Goal: Task Accomplishment & Management: Use online tool/utility

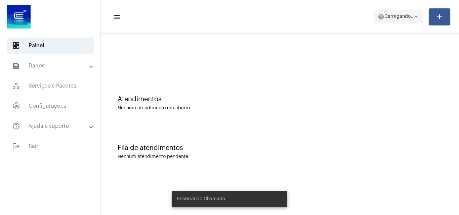
click at [394, 18] on span "Carregando..." at bounding box center [399, 16] width 30 height 5
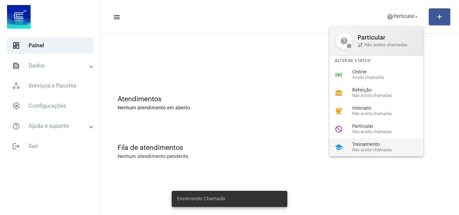
click at [369, 147] on div "Treinamento Não aceita chamadas" at bounding box center [390, 147] width 77 height 10
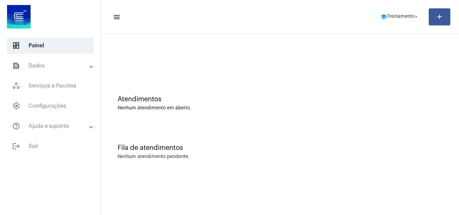
click at [53, 61] on mat-expansion-panel-header "text_snippet_outlined Dados" at bounding box center [52, 66] width 96 height 16
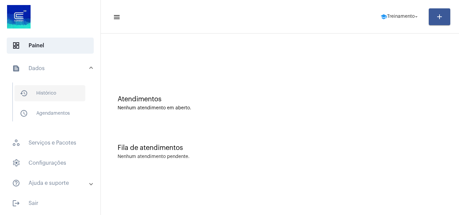
click at [59, 93] on span "history_outlined Histórico" at bounding box center [49, 93] width 71 height 16
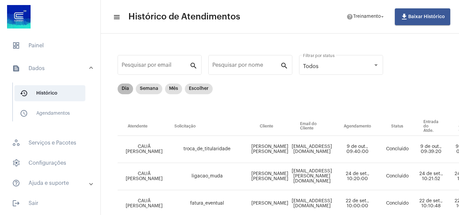
click at [126, 89] on mat-chip "Dia" at bounding box center [125, 89] width 15 height 11
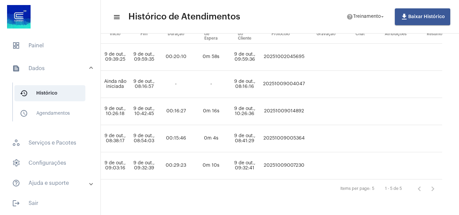
scroll to position [97, 351]
click at [306, 108] on td "20251009014892" at bounding box center [283, 111] width 45 height 27
copy td "20251009014892"
click at [364, 13] on span "help Treinamento arrow_drop_down" at bounding box center [365, 16] width 39 height 12
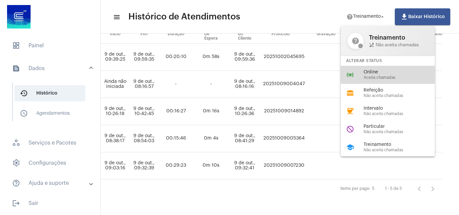
click at [371, 73] on span "Online" at bounding box center [401, 72] width 77 height 5
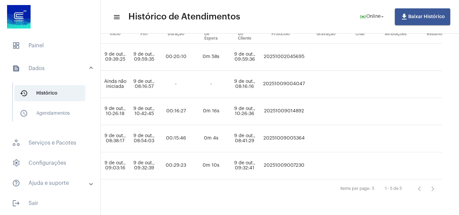
drag, startPoint x: 321, startPoint y: 103, endPoint x: 317, endPoint y: 105, distance: 4.7
click at [306, 105] on td "20251009014892" at bounding box center [283, 111] width 45 height 27
drag, startPoint x: 317, startPoint y: 105, endPoint x: 309, endPoint y: 105, distance: 8.4
click at [306, 105] on td "20251009014892" at bounding box center [283, 111] width 45 height 27
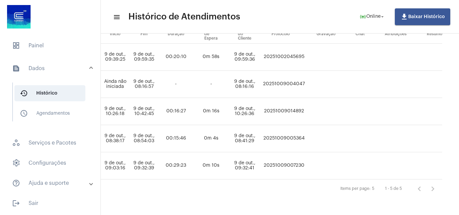
click at [306, 105] on td "20251009014892" at bounding box center [283, 111] width 45 height 27
copy td "20251009014892"
click at [51, 47] on span "dashboard Painel" at bounding box center [50, 46] width 87 height 16
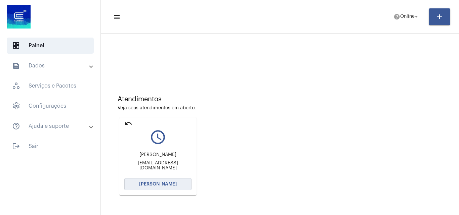
click at [158, 185] on span "[PERSON_NAME]" at bounding box center [158, 184] width 38 height 5
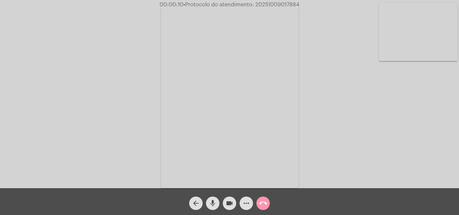
click at [396, 122] on div "Acessando Câmera e Microfone..." at bounding box center [229, 96] width 457 height 188
click at [408, 155] on div "Acessando Câmera e Microfone..." at bounding box center [229, 96] width 457 height 188
click at [268, 4] on span "• Protocolo do atendimento: 20251009017884" at bounding box center [241, 4] width 116 height 5
copy span "20251009017884"
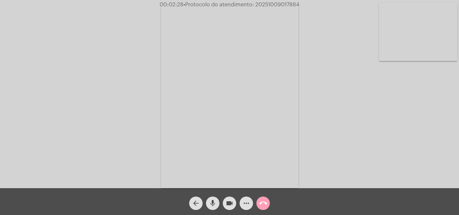
click at [264, 204] on mat-icon "call_end" at bounding box center [263, 203] width 8 height 8
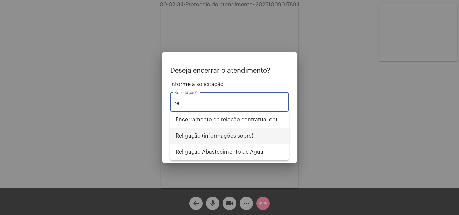
click at [228, 139] on span "Religação (informações sobre)" at bounding box center [229, 136] width 107 height 16
type input "Religação (informações sobre)"
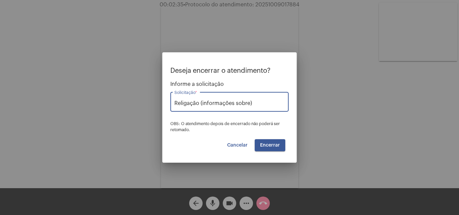
click at [284, 144] on button "Encerrar" at bounding box center [270, 145] width 31 height 12
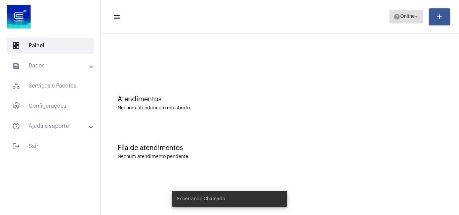
click at [403, 18] on span "Online" at bounding box center [407, 16] width 14 height 5
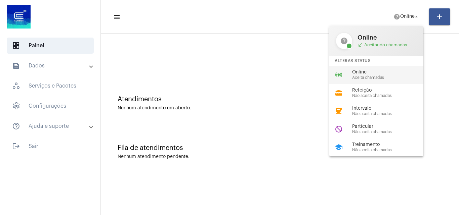
click at [371, 75] on span "Online" at bounding box center [390, 72] width 77 height 5
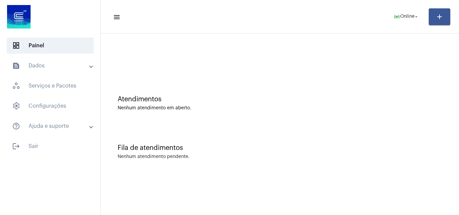
click at [51, 61] on mat-expansion-panel-header "text_snippet_outlined Dados" at bounding box center [52, 66] width 96 height 16
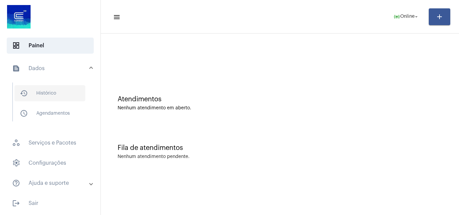
click at [58, 92] on span "history_outlined Histórico" at bounding box center [49, 93] width 71 height 16
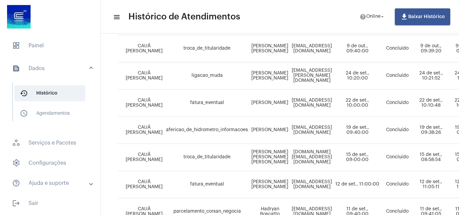
scroll to position [34, 0]
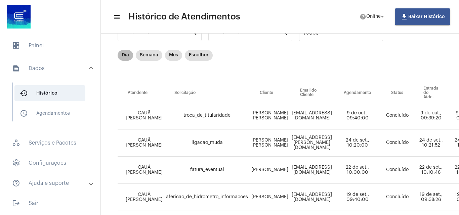
click at [123, 58] on mat-chip "Dia" at bounding box center [125, 55] width 15 height 11
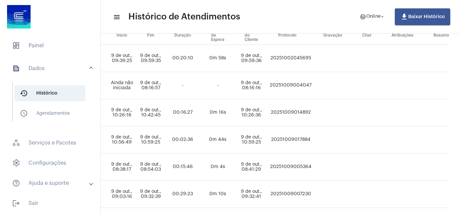
scroll to position [57, 346]
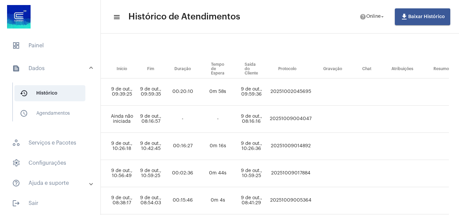
click at [313, 92] on td "20251002045695" at bounding box center [290, 92] width 45 height 27
copy td "20251002045695"
click at [384, 15] on mat-icon "arrow_drop_down" at bounding box center [382, 17] width 6 height 6
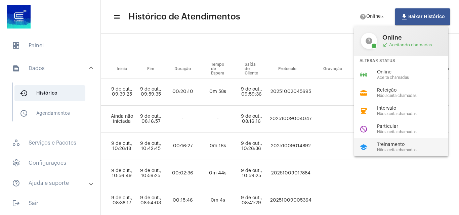
click at [380, 145] on span "Treinamento" at bounding box center [415, 144] width 77 height 5
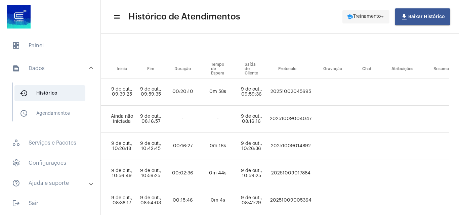
click at [379, 17] on span "Treinamento" at bounding box center [367, 16] width 28 height 5
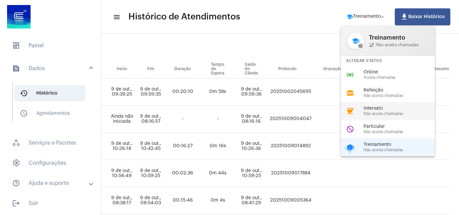
click at [371, 112] on span "Não aceita chamadas" at bounding box center [401, 114] width 77 height 4
